Goal: Navigation & Orientation: Find specific page/section

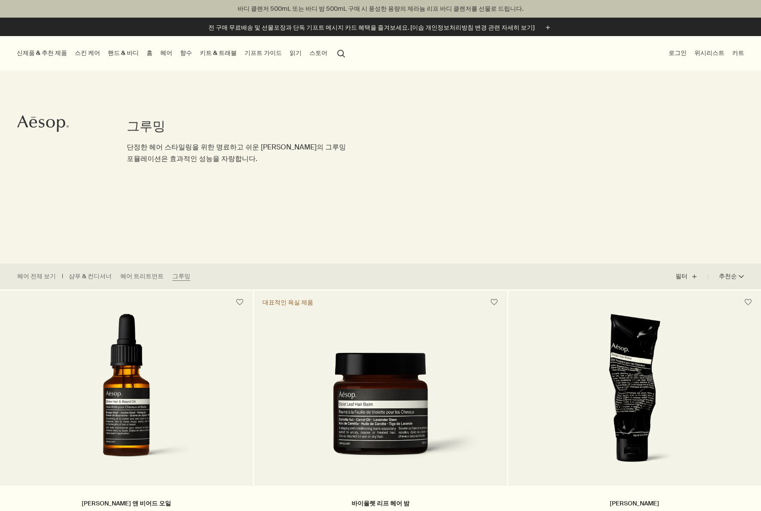
click at [81, 52] on link "스킨 케어" at bounding box center [87, 53] width 29 height 12
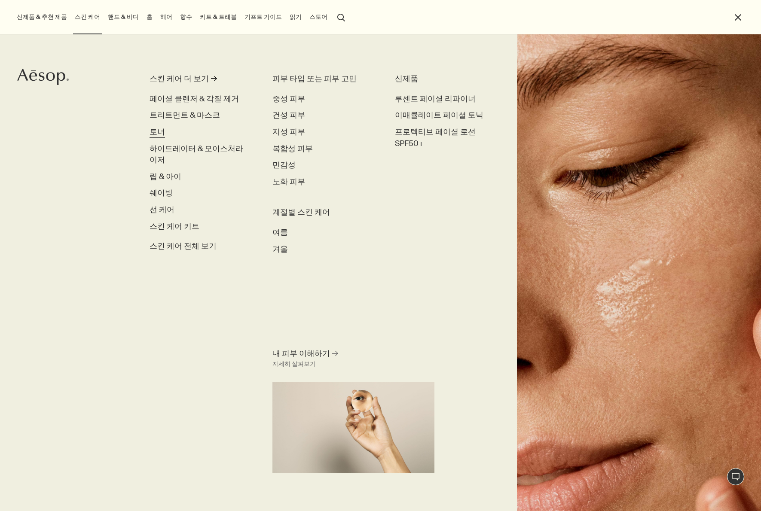
click at [156, 132] on span "토너" at bounding box center [157, 132] width 15 height 10
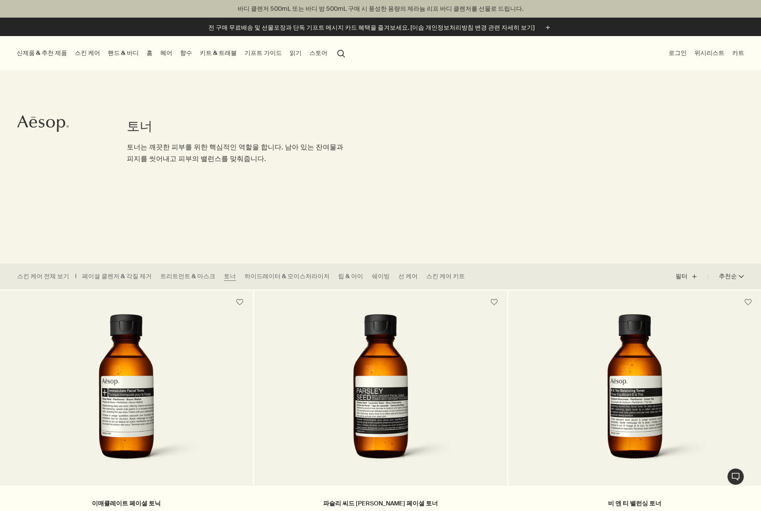
scroll to position [251, 0]
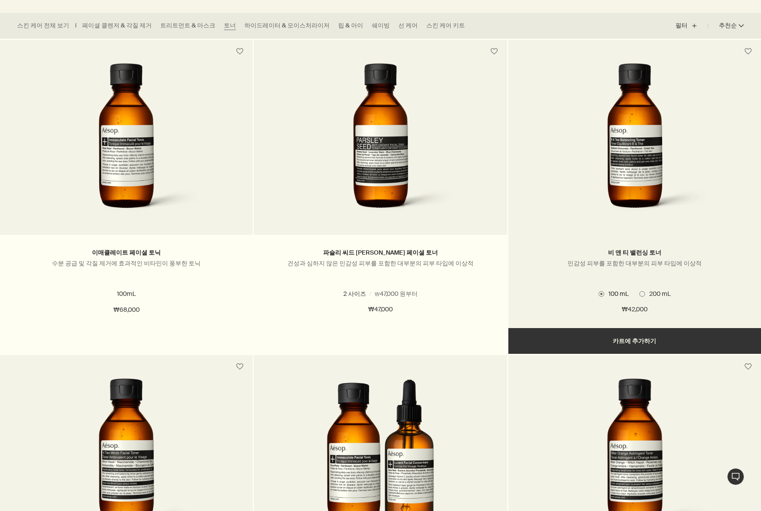
click at [626, 187] on img at bounding box center [635, 142] width 156 height 159
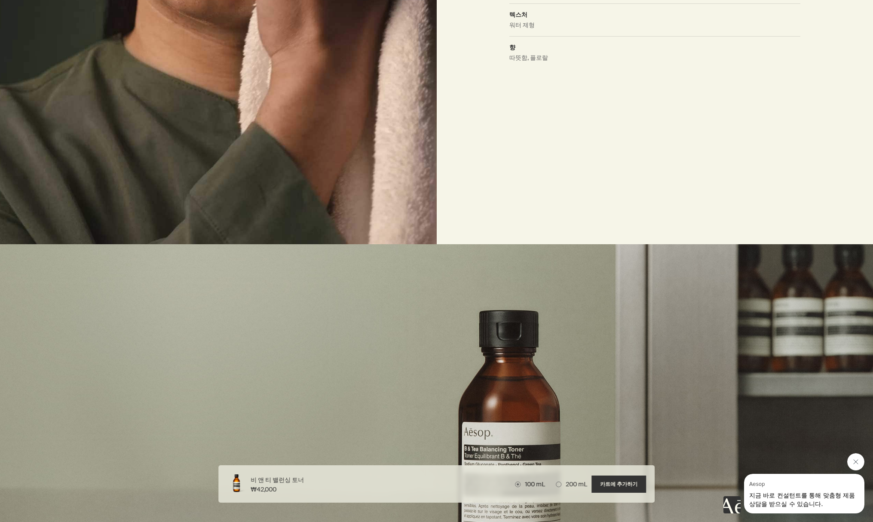
scroll to position [1152, 0]
